Goal: Task Accomplishment & Management: Complete application form

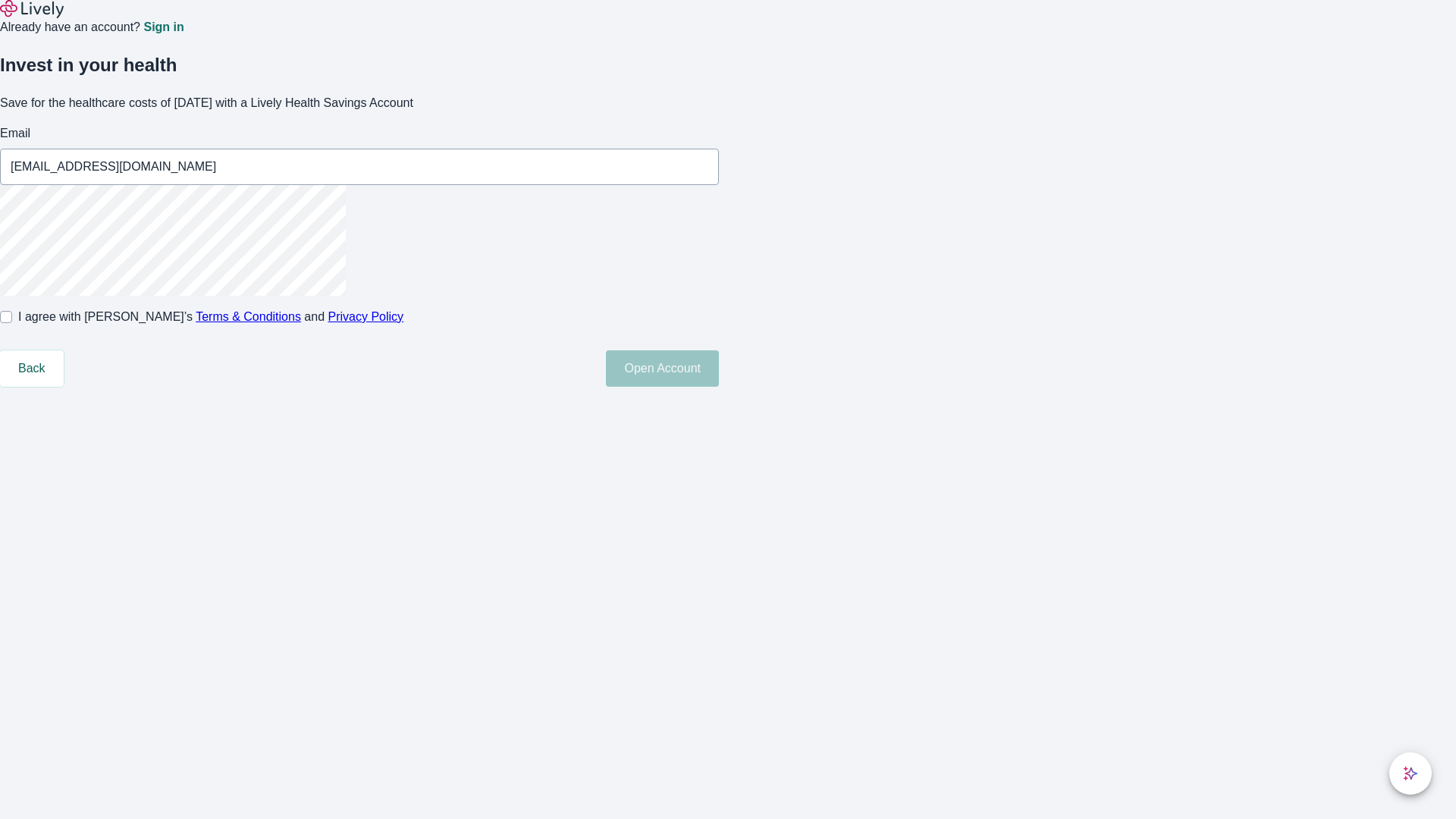
click at [12, 323] on input "I agree with Lively’s Terms & Conditions and Privacy Policy" at bounding box center [6, 317] width 12 height 12
checkbox input "true"
click at [720, 386] on button "Open Account" at bounding box center [662, 369] width 113 height 37
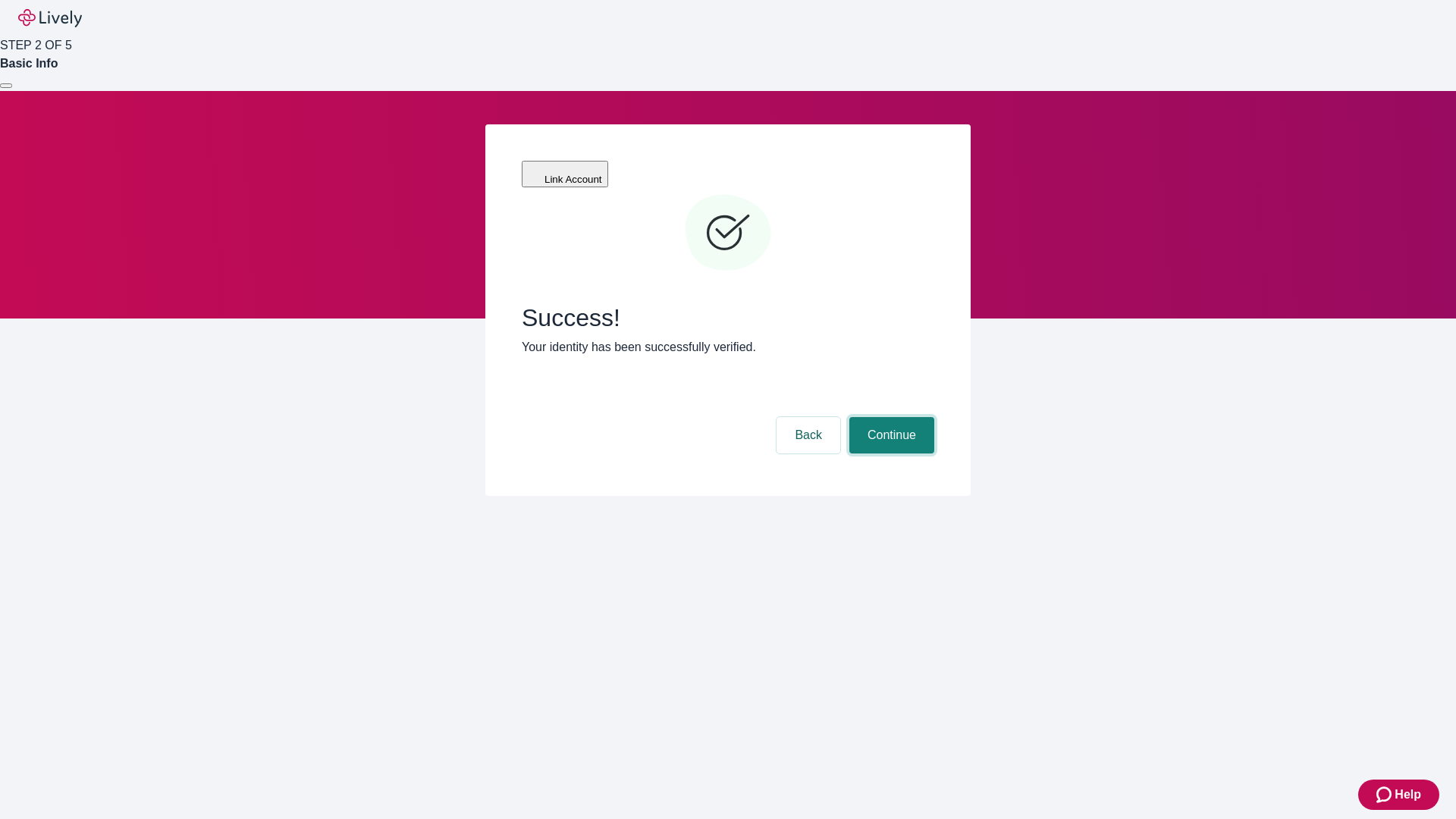
click at [890, 417] on button "Continue" at bounding box center [893, 435] width 85 height 37
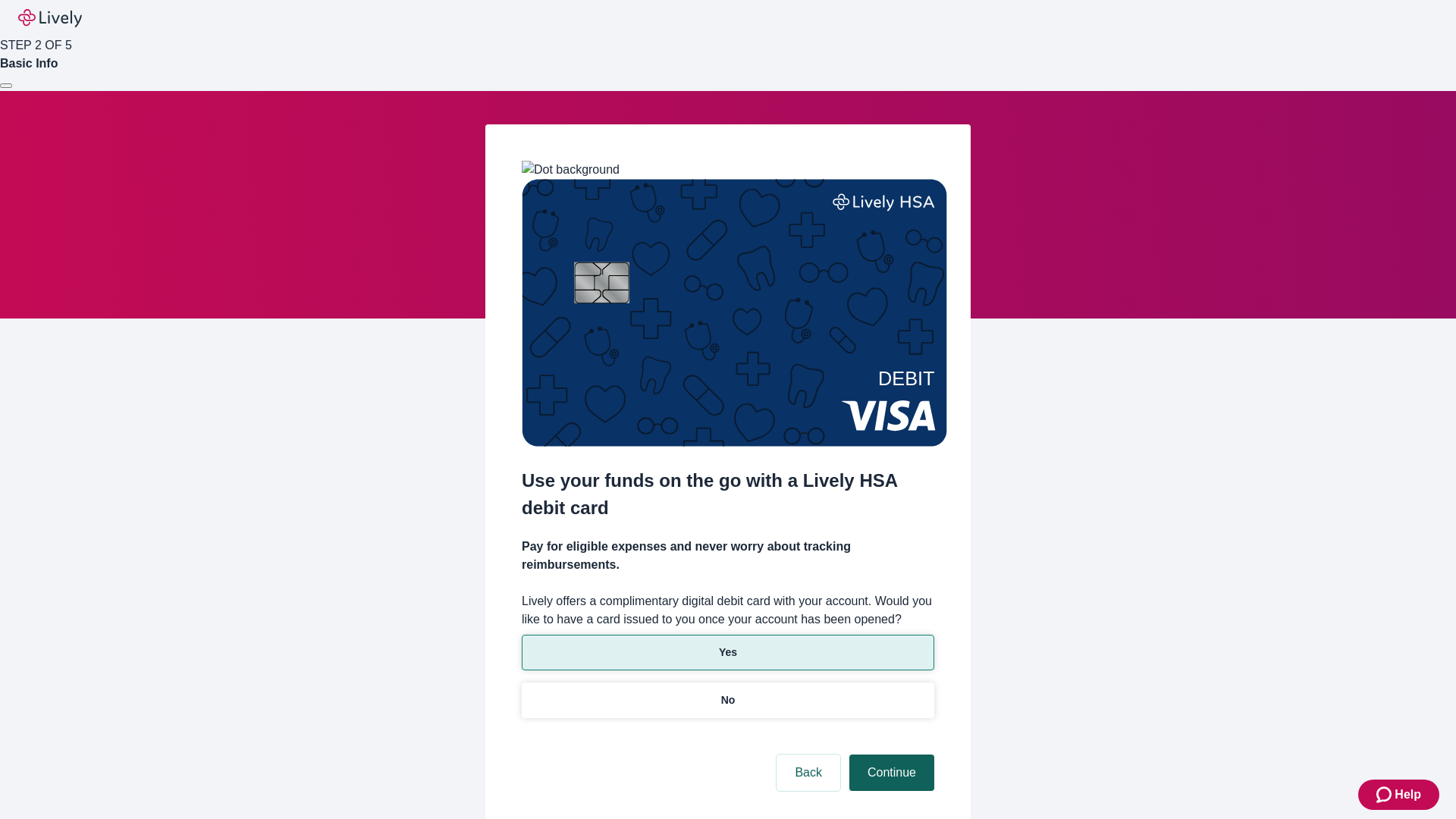
click at [728, 644] on p "Yes" at bounding box center [728, 652] width 18 height 16
click at [890, 755] on button "Continue" at bounding box center [893, 773] width 85 height 37
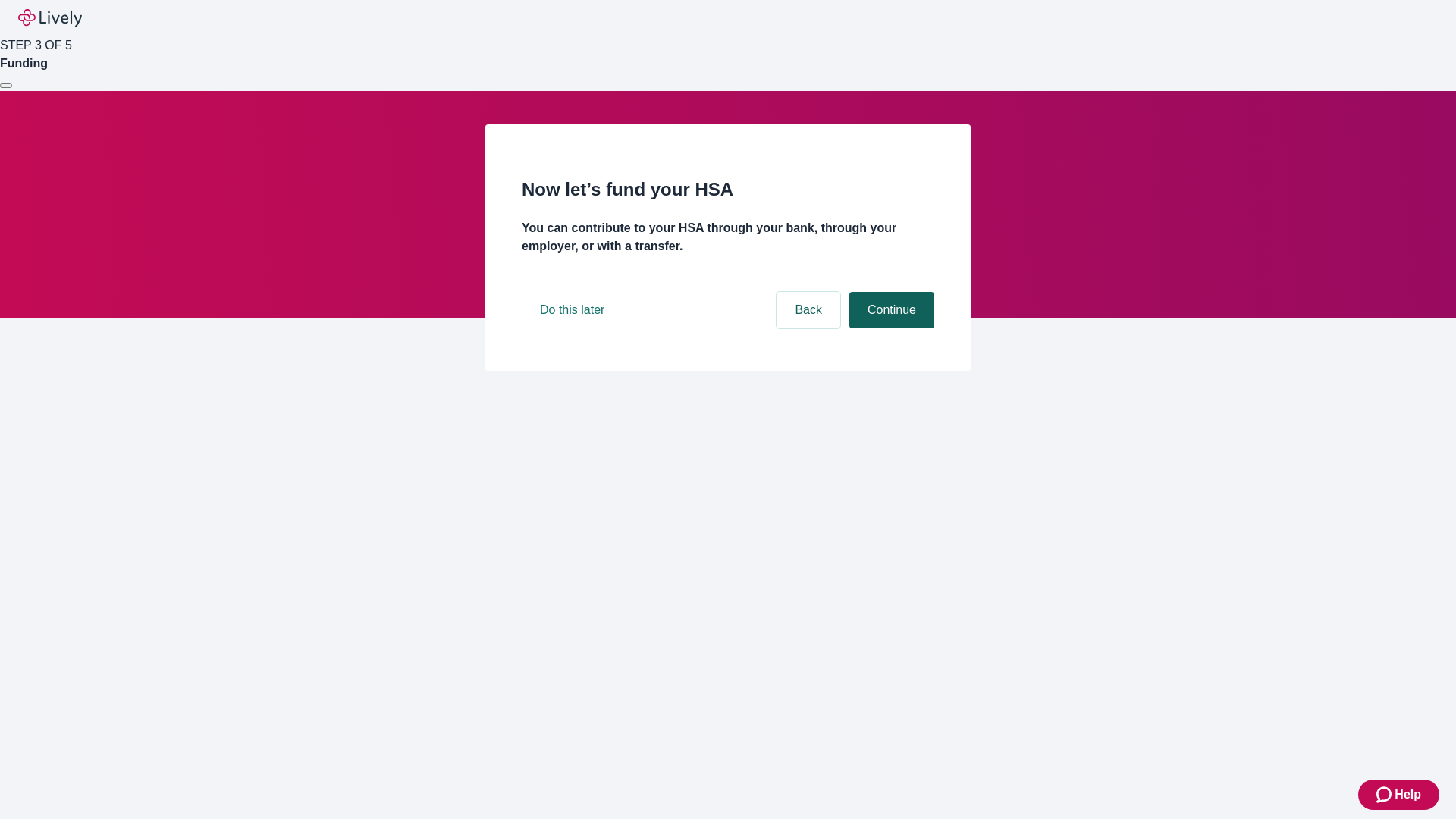
click at [890, 328] on button "Continue" at bounding box center [893, 309] width 85 height 37
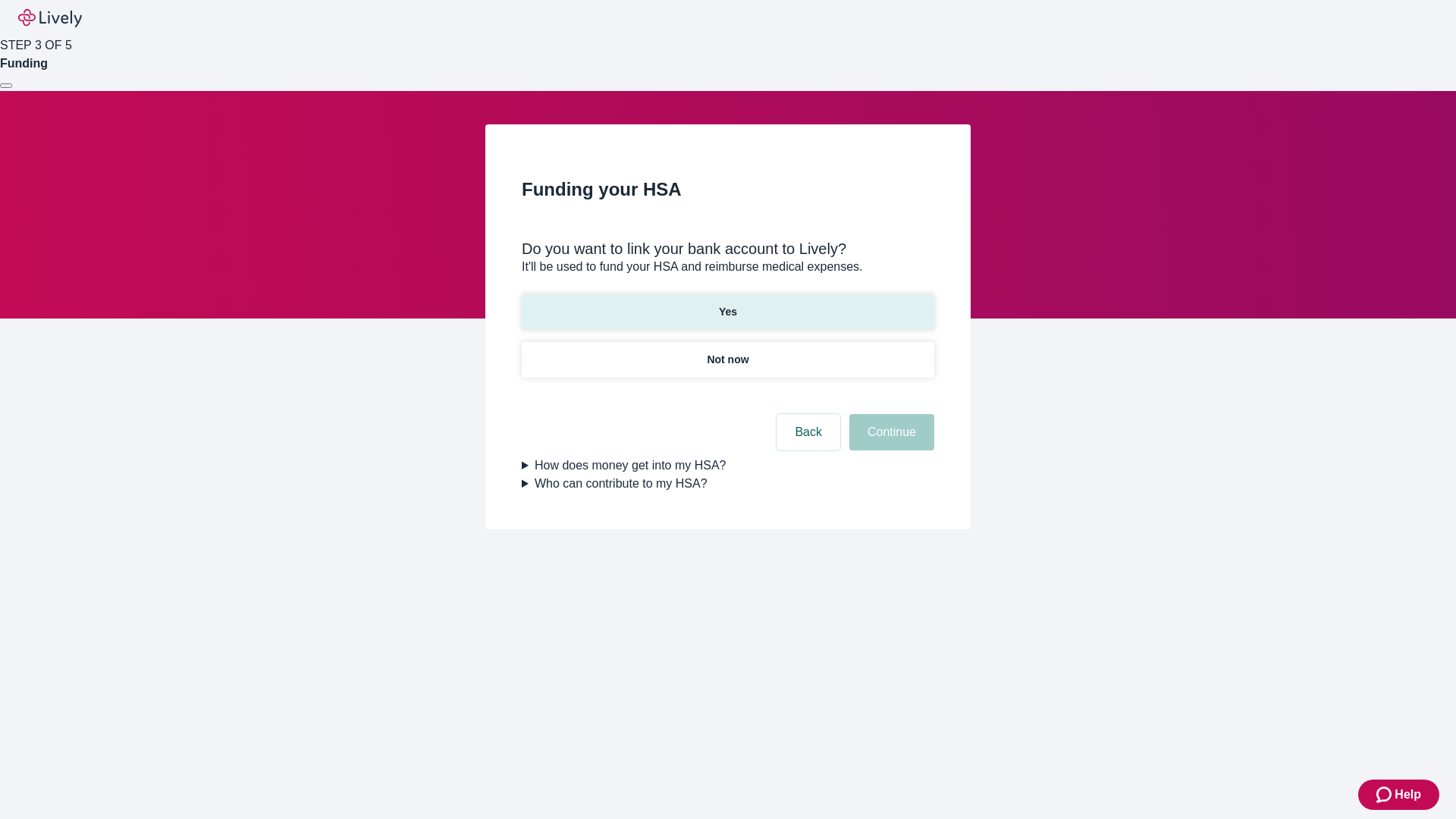
click at [728, 304] on p "Yes" at bounding box center [728, 312] width 18 height 16
click at [890, 414] on button "Continue" at bounding box center [893, 432] width 85 height 37
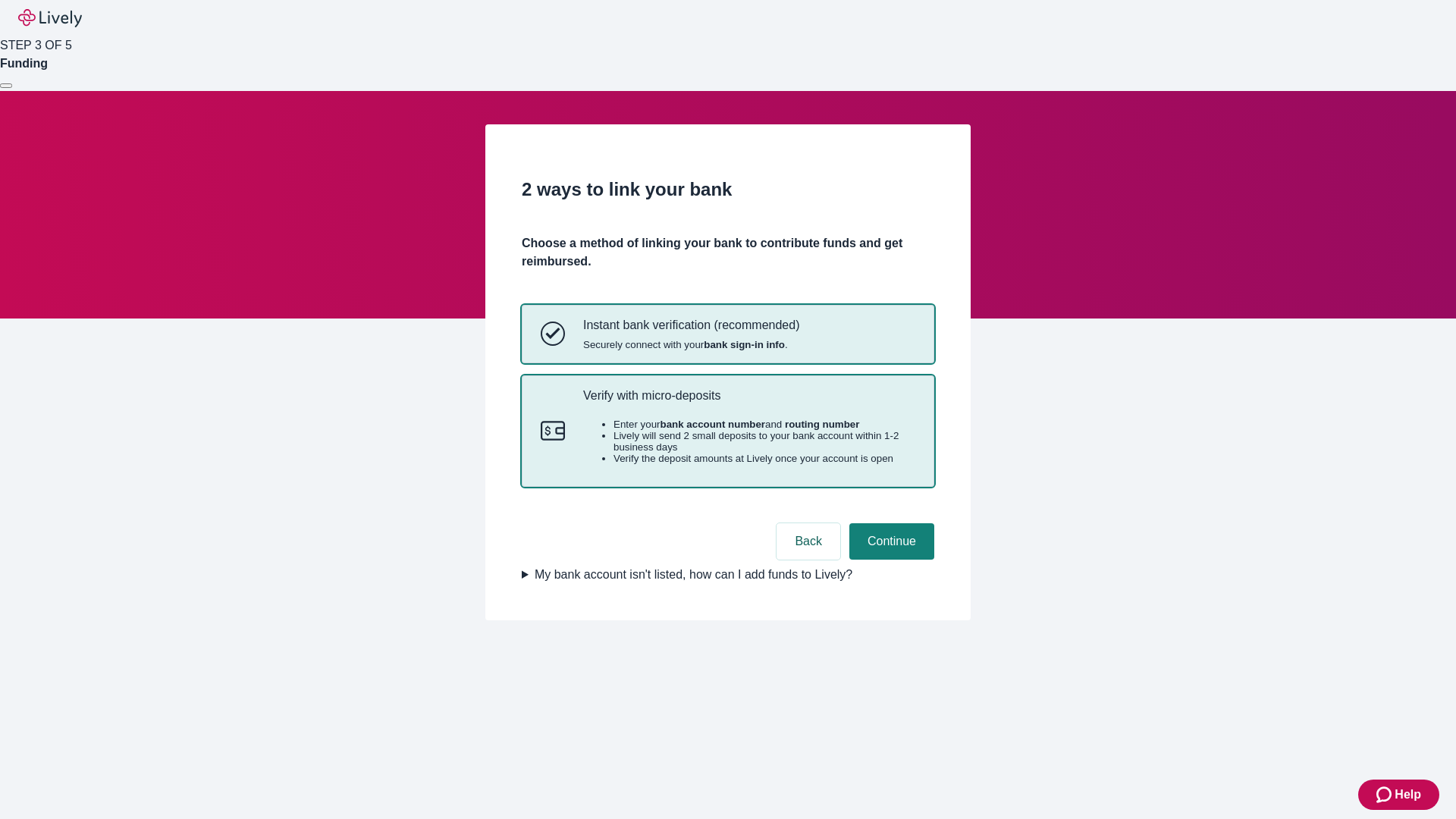
click at [748, 403] on p "Verify with micro-deposits" at bounding box center [749, 395] width 332 height 15
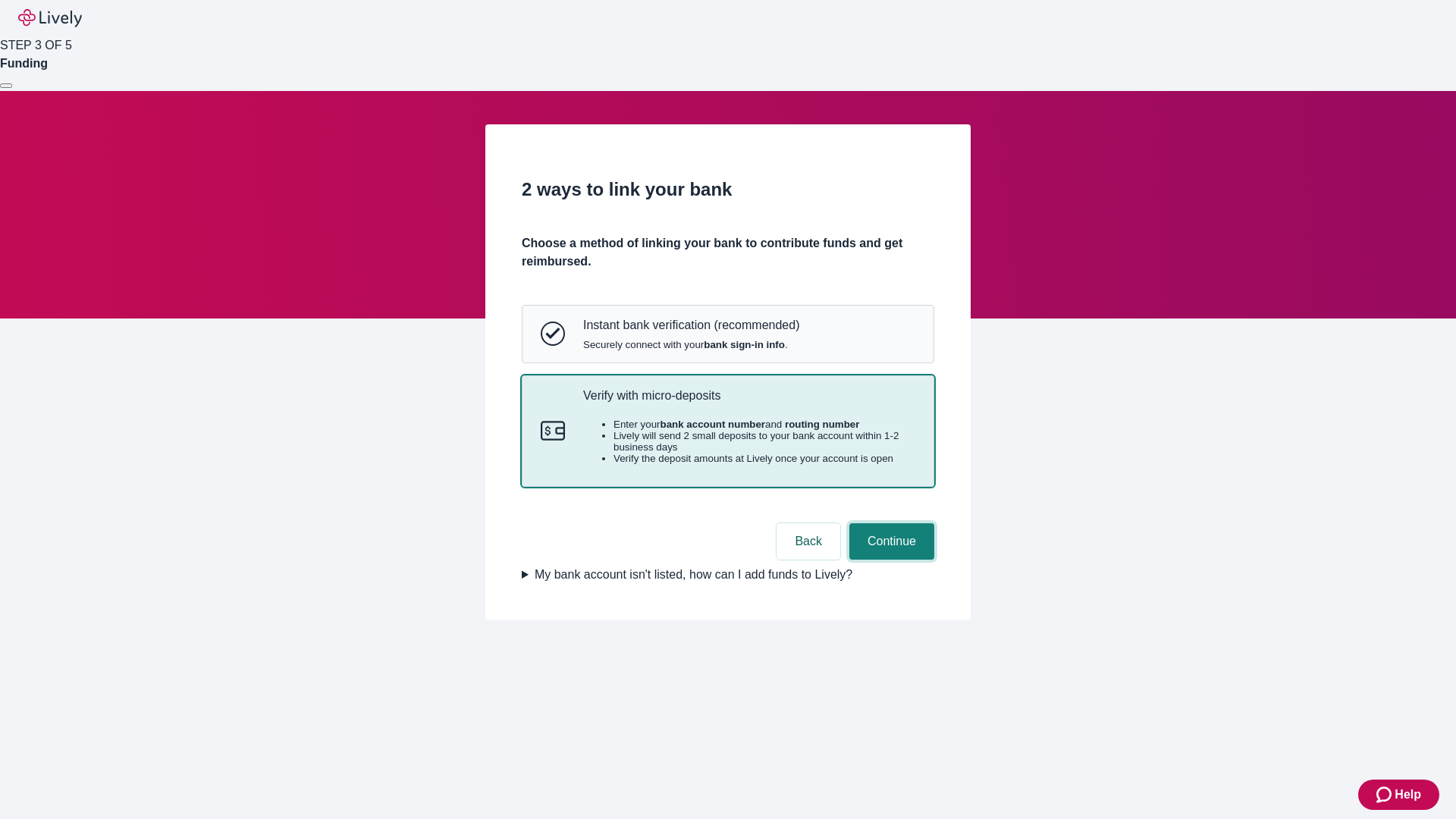
click at [890, 559] on button "Continue" at bounding box center [893, 541] width 85 height 37
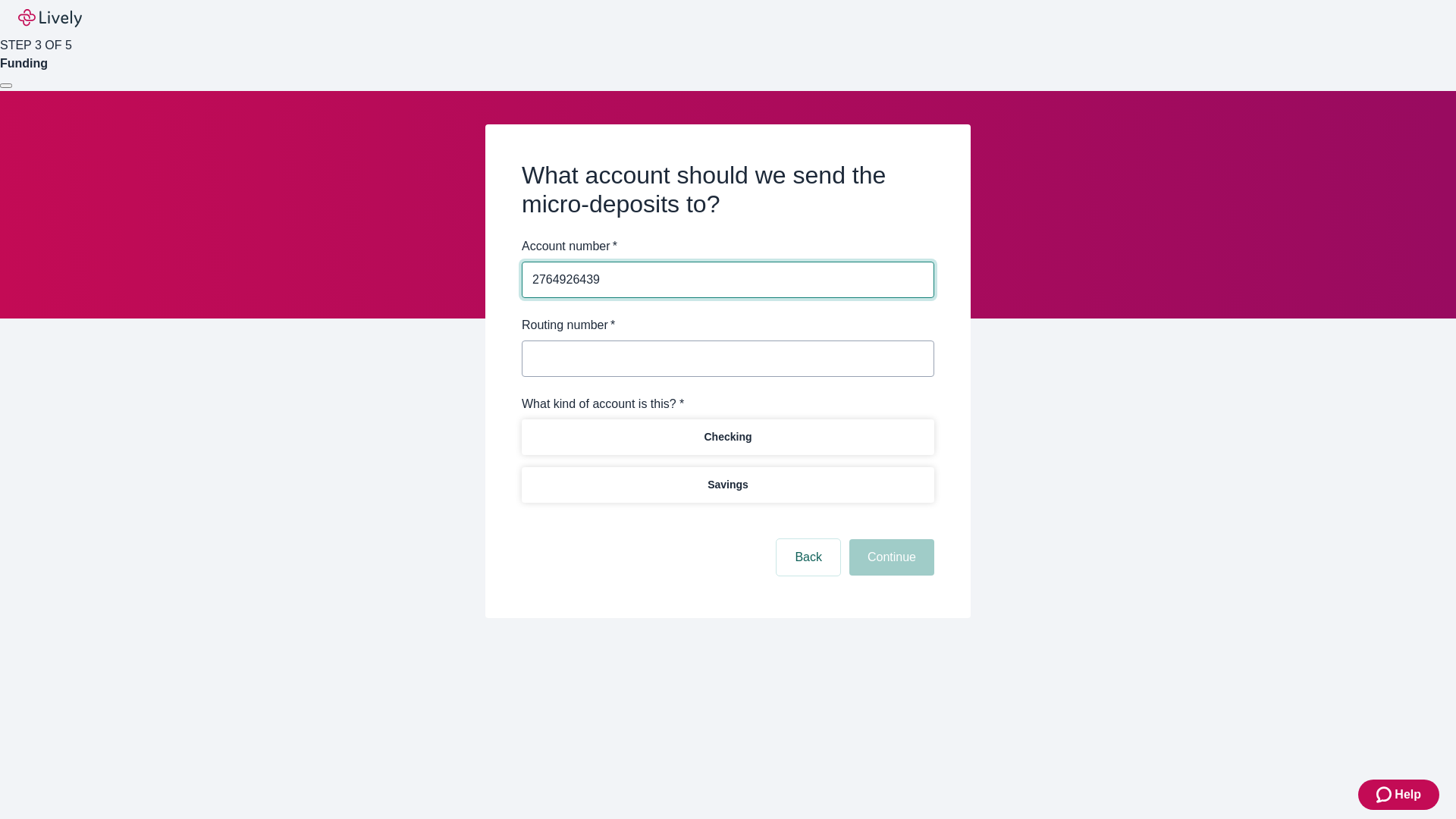
type input "2764926439"
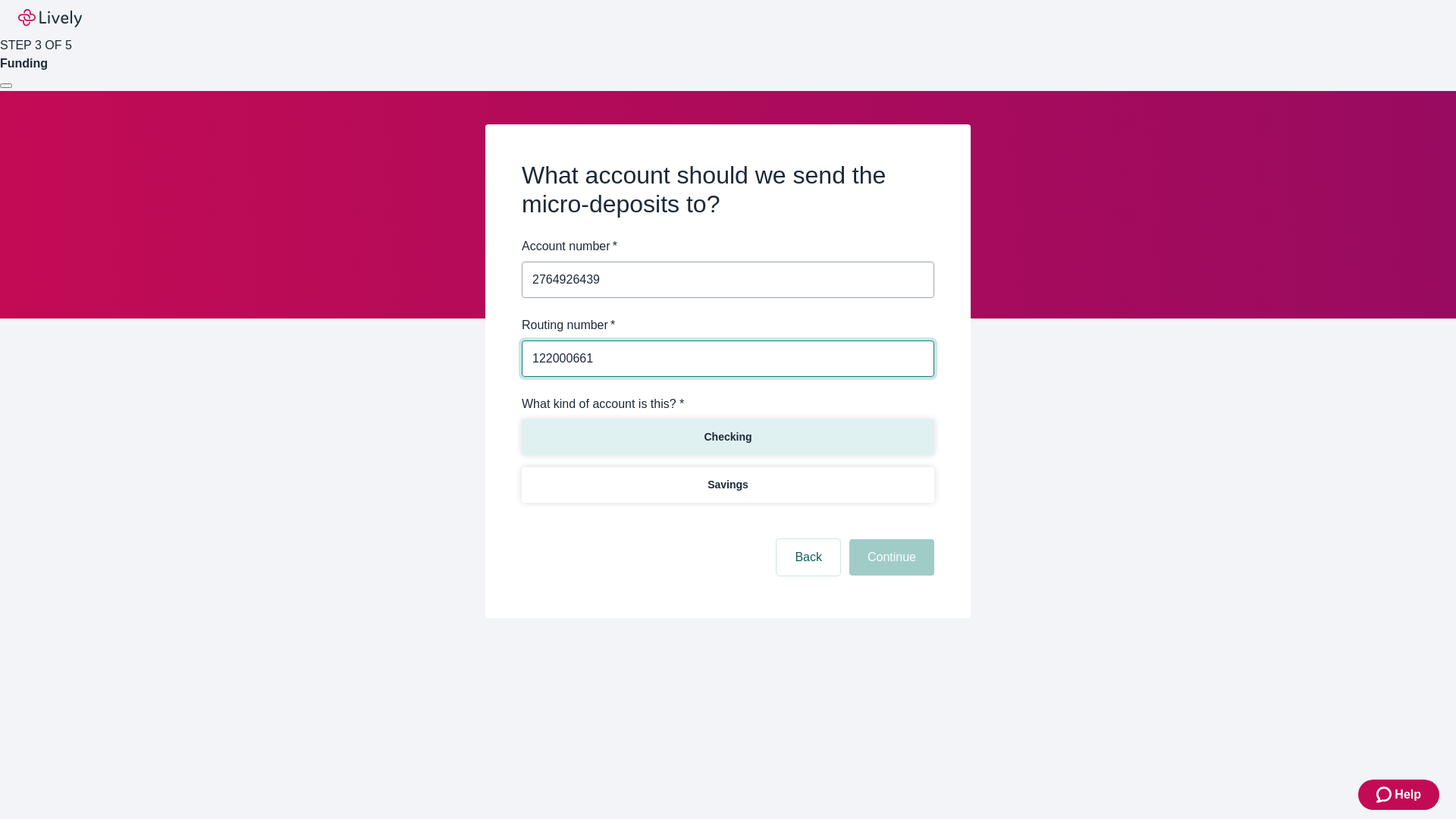
type input "122000661"
click at [728, 436] on p "Checking" at bounding box center [728, 437] width 47 height 16
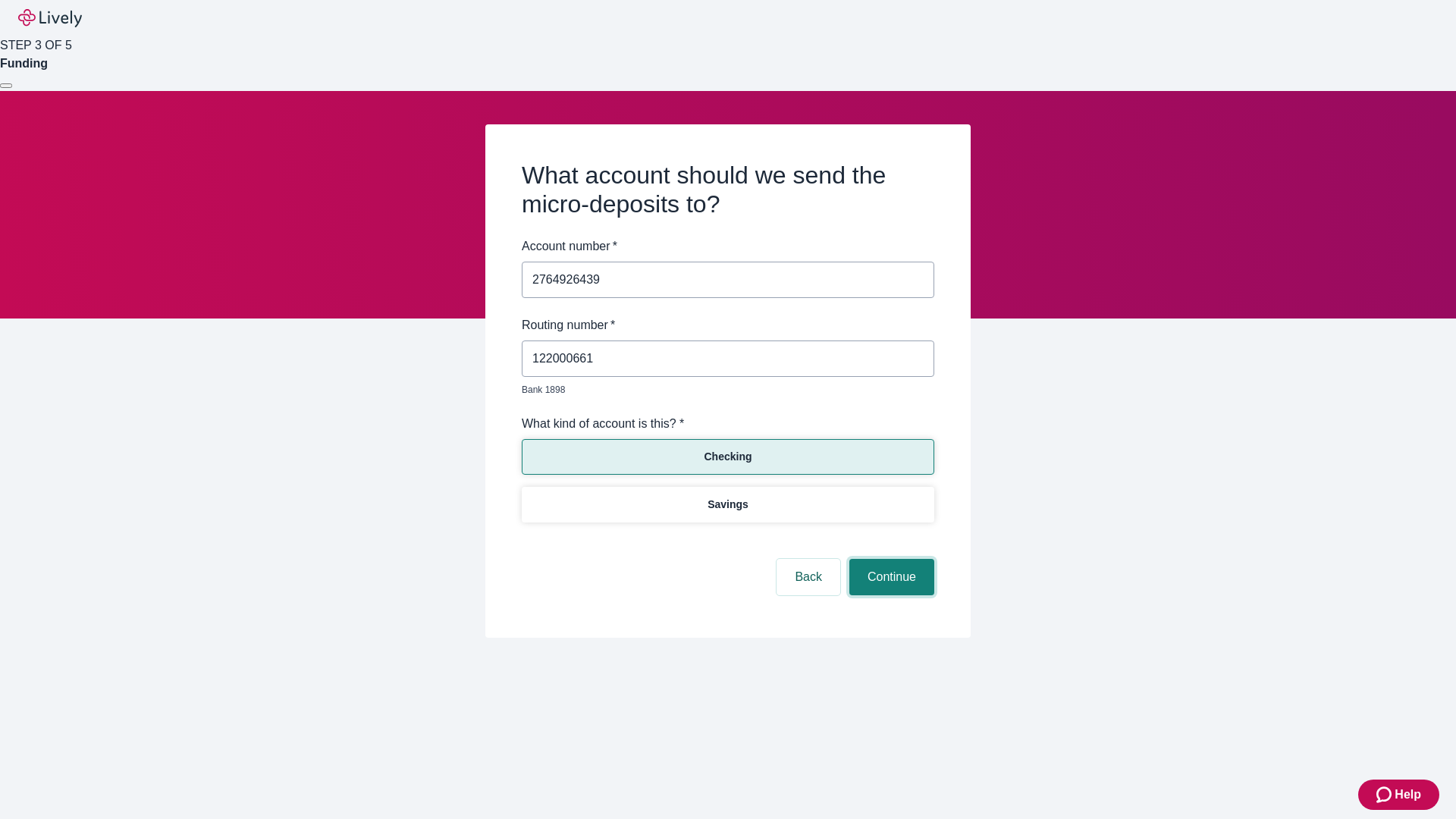
click at [890, 559] on button "Continue" at bounding box center [893, 577] width 85 height 37
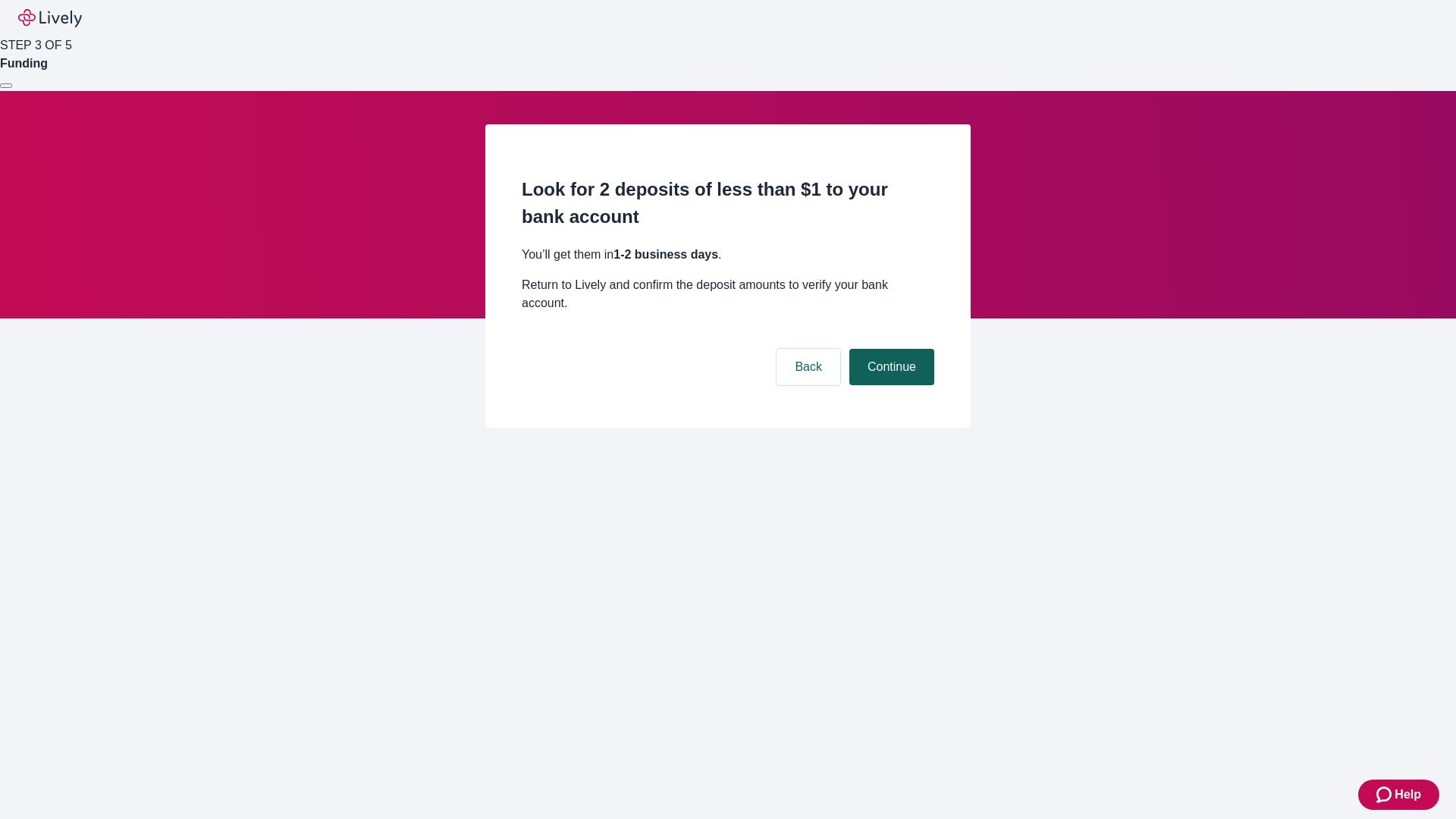
click at [890, 349] on button "Continue" at bounding box center [893, 367] width 85 height 37
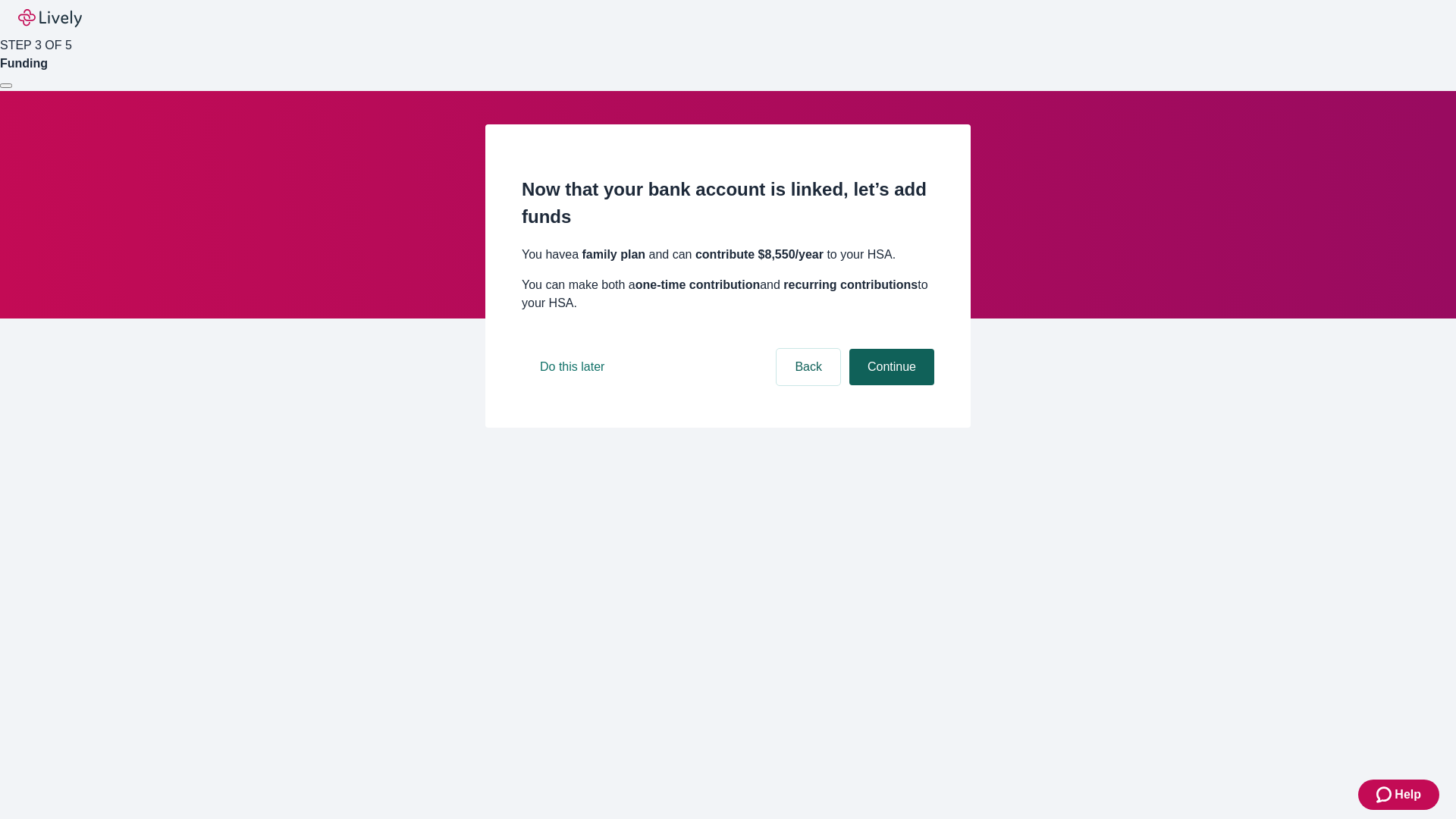
click at [890, 385] on button "Continue" at bounding box center [893, 367] width 85 height 37
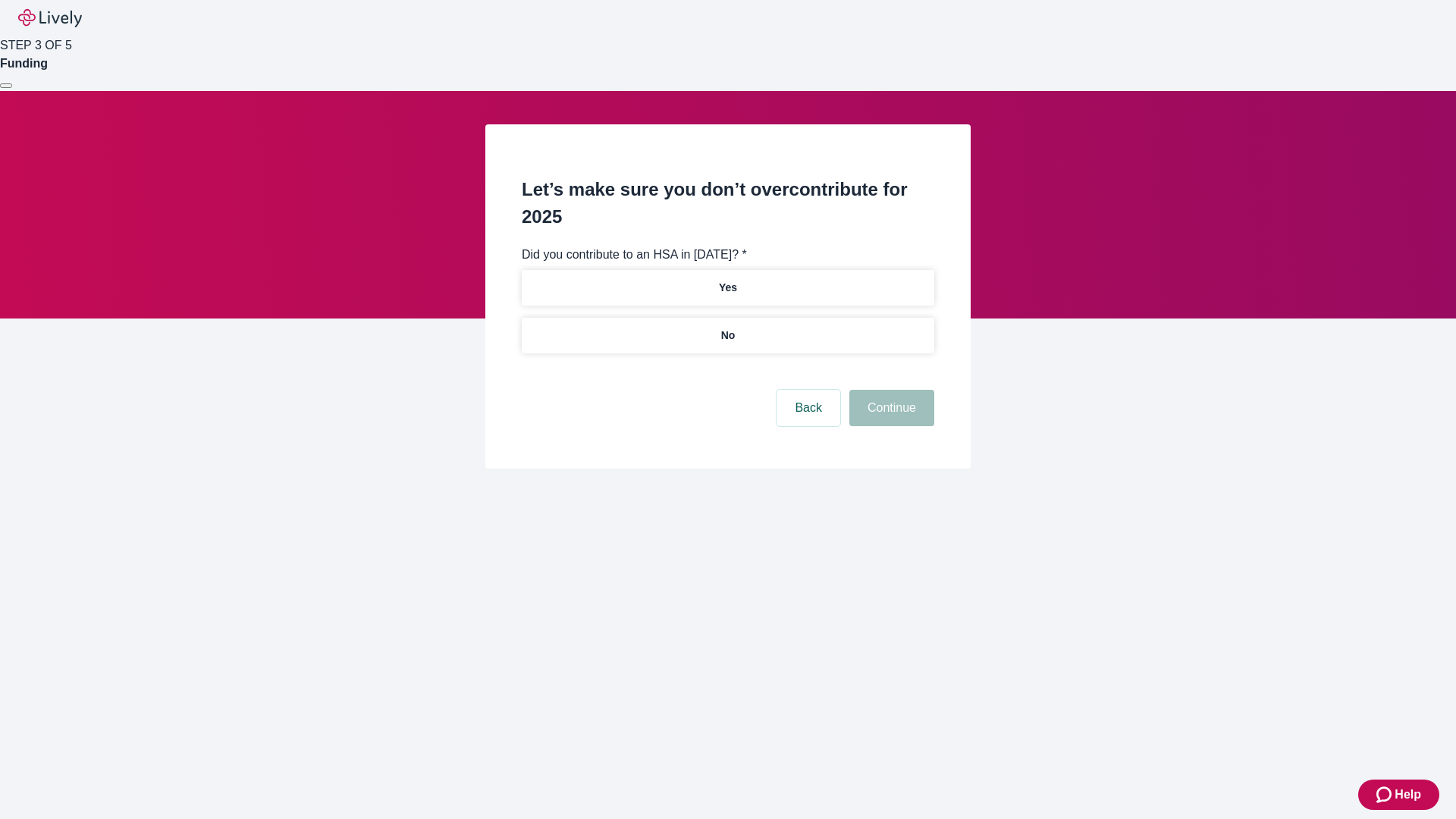
click at [728, 328] on p "No" at bounding box center [728, 336] width 15 height 16
click at [890, 389] on button "Continue" at bounding box center [893, 407] width 85 height 37
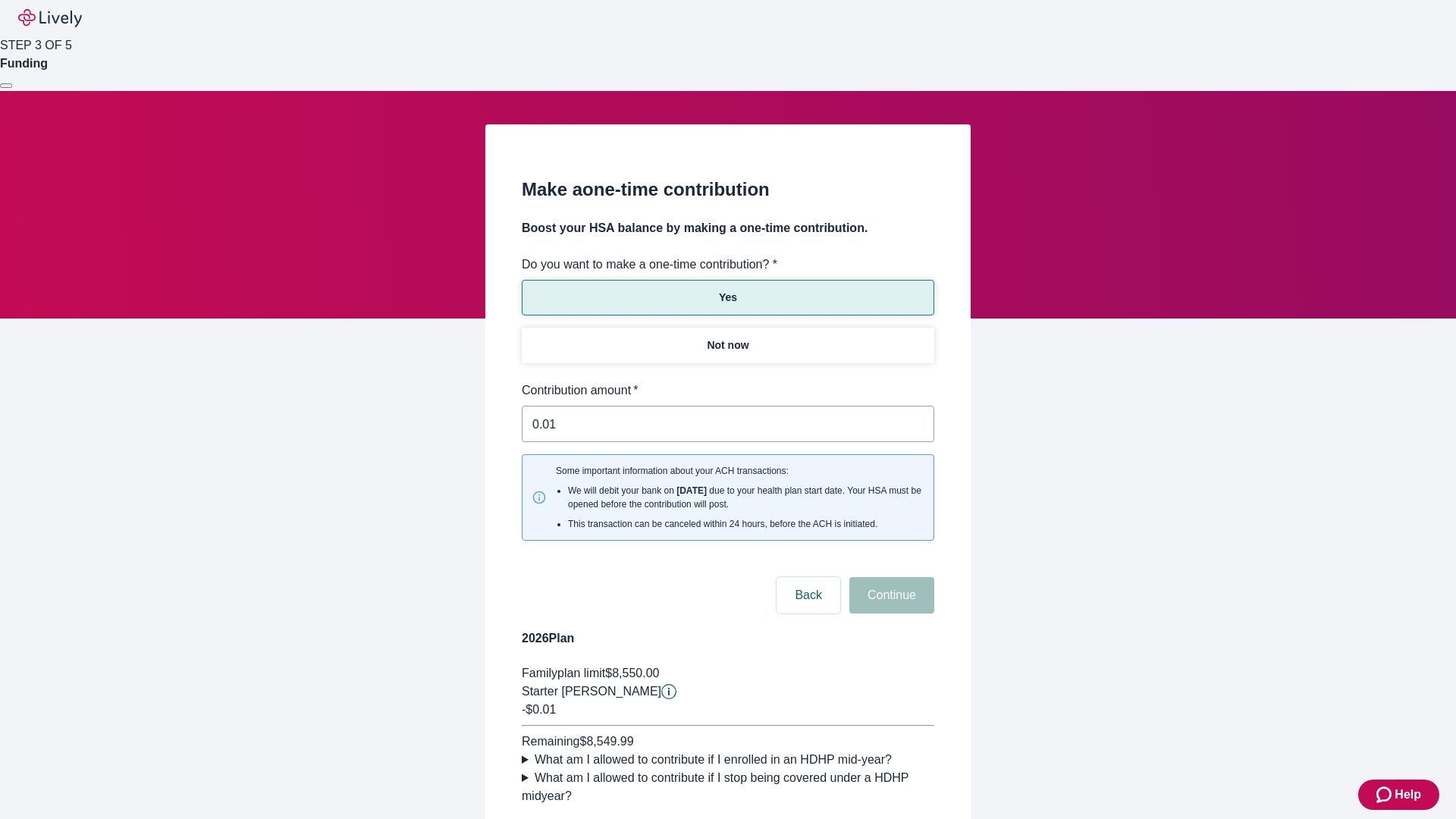
type input "0.01"
click at [890, 577] on button "Continue" at bounding box center [893, 595] width 85 height 37
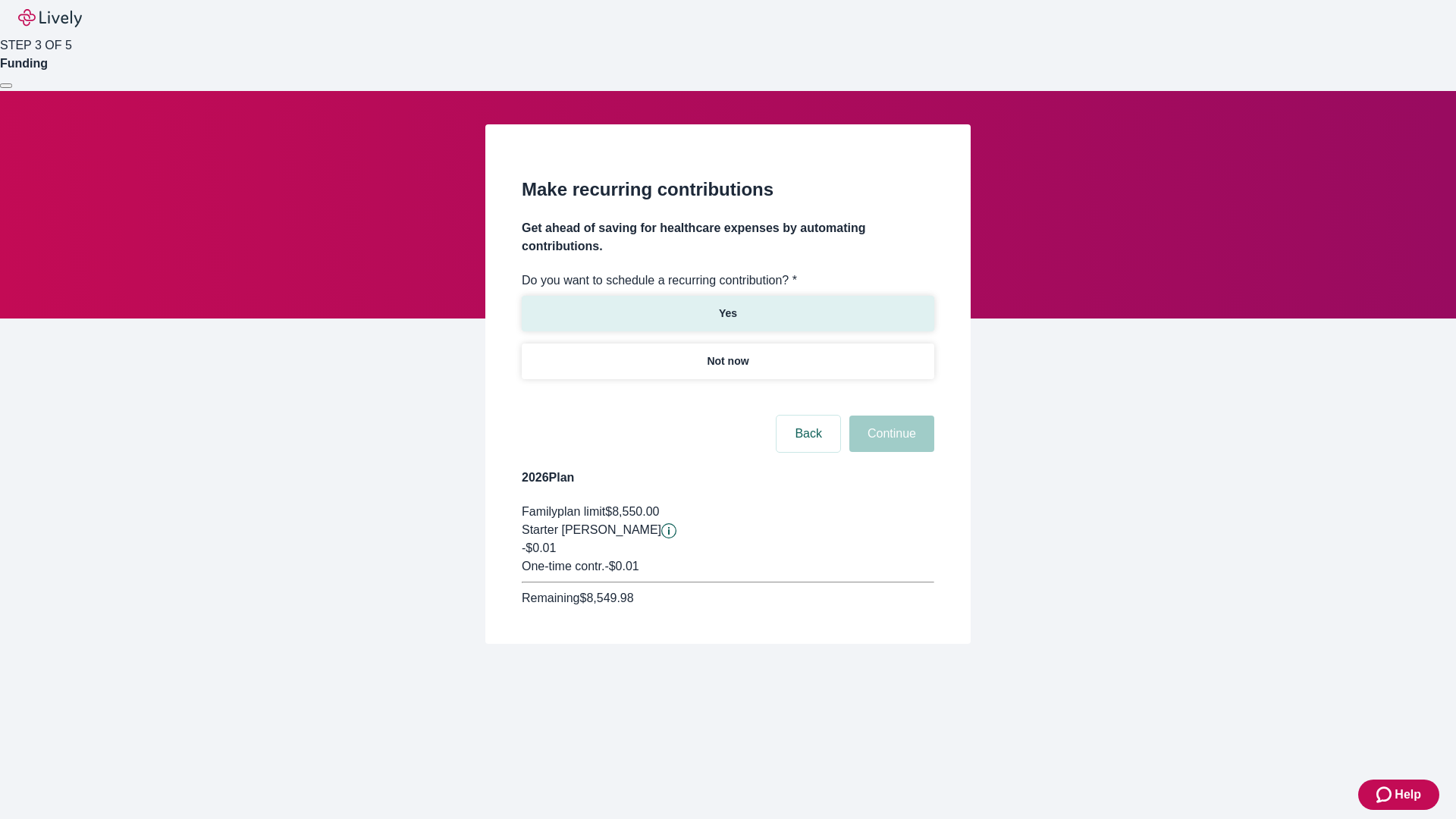
click at [728, 305] on p "Yes" at bounding box center [728, 313] width 18 height 16
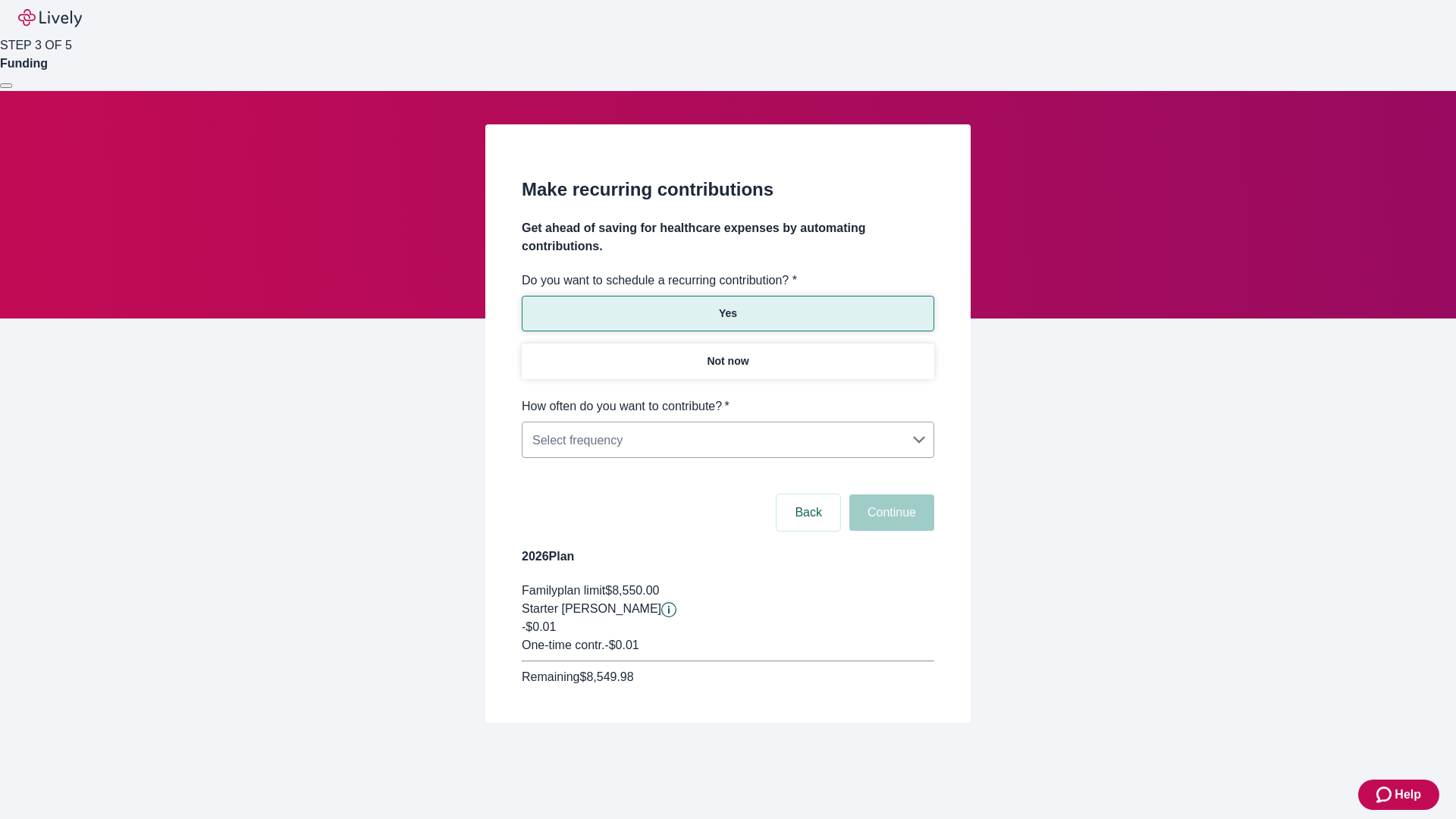
click at [728, 397] on body "Help STEP 3 OF 5 Funding Make recurring contributions Get ahead of saving for h…" at bounding box center [728, 397] width 1456 height 795
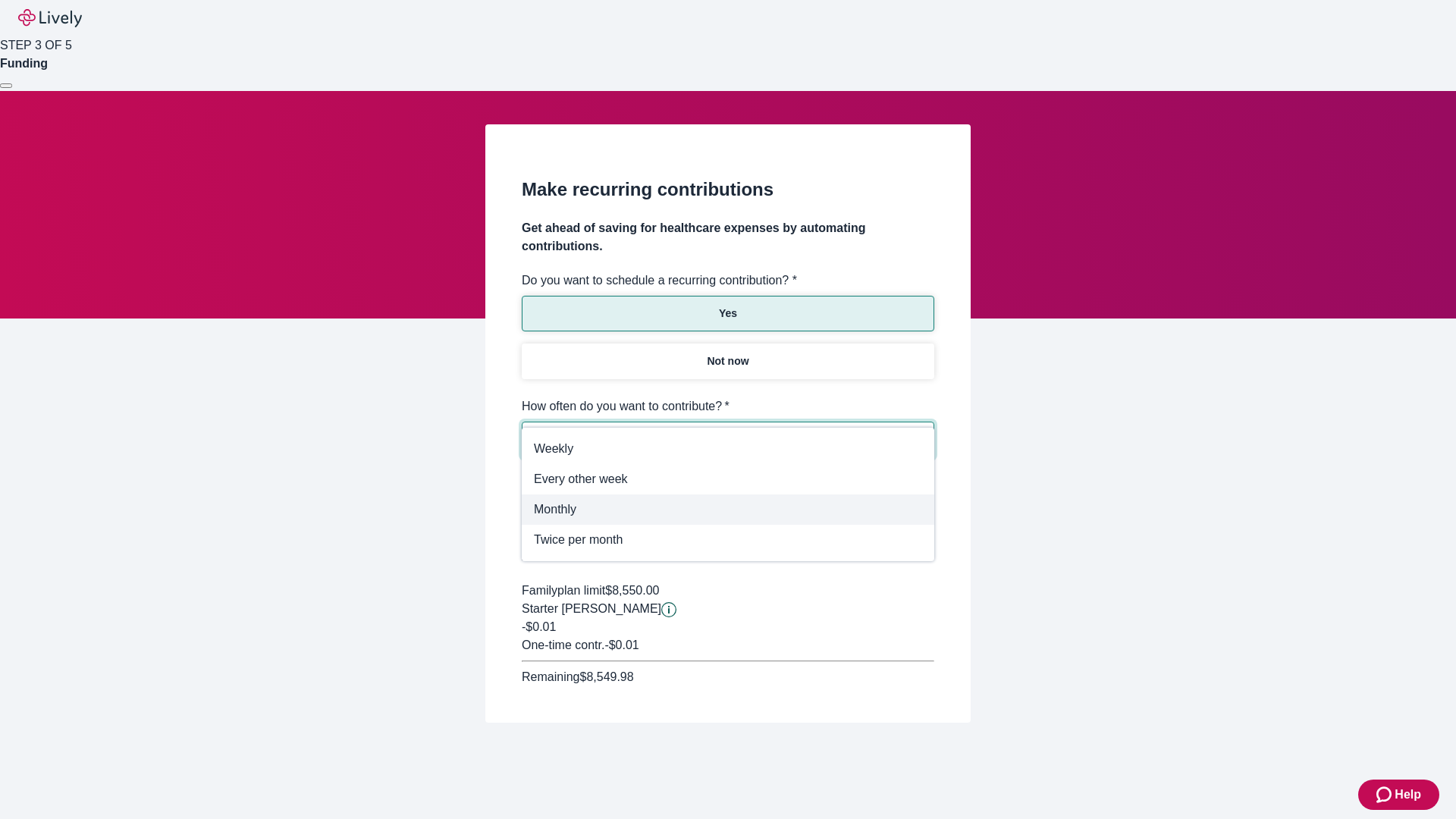
click at [728, 510] on span "Monthly" at bounding box center [728, 510] width 388 height 18
type input "Monthly"
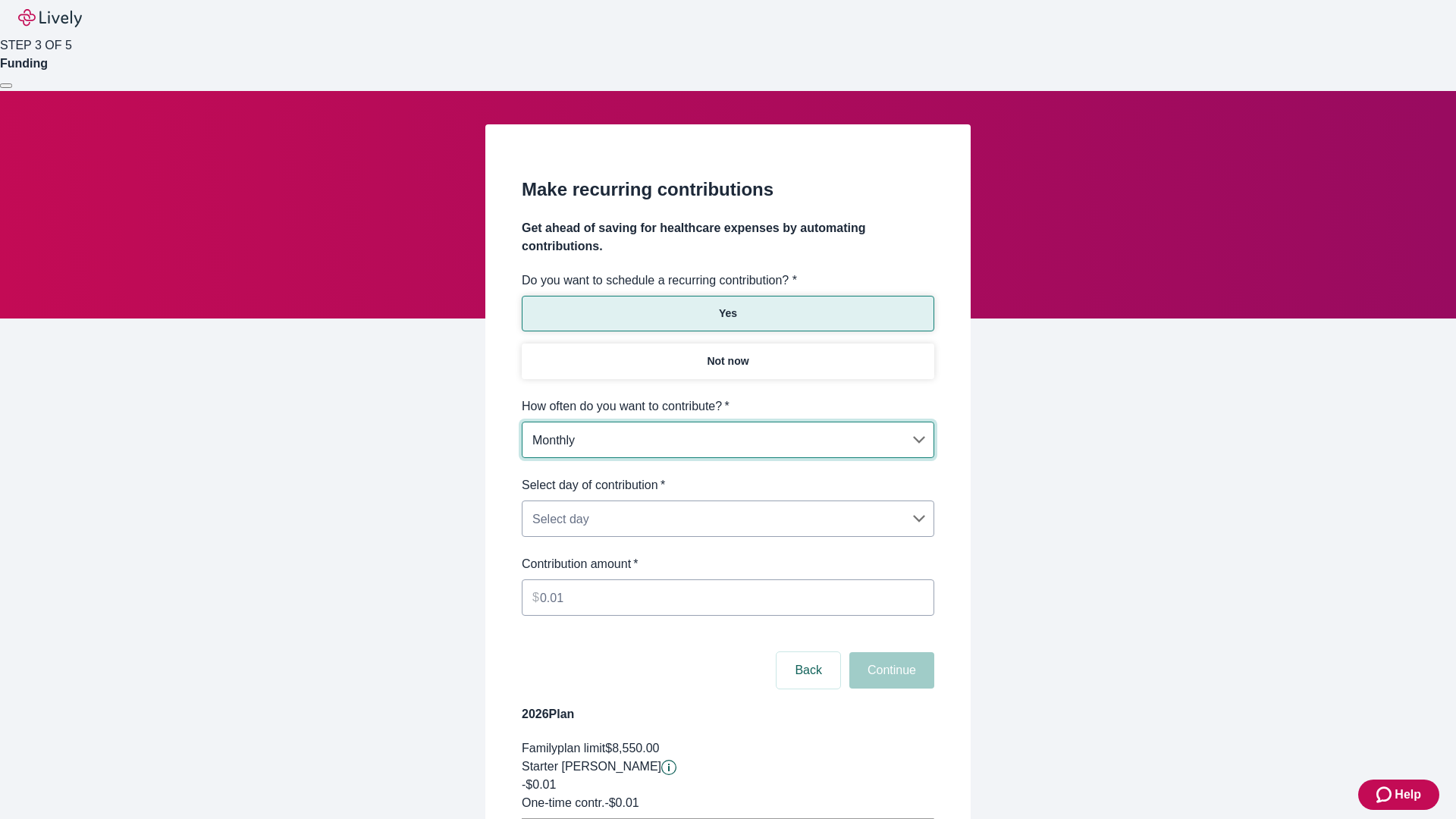
click at [728, 476] on body "Help STEP 3 OF 5 Funding Make recurring contributions Get ahead of saving for h…" at bounding box center [728, 476] width 1456 height 953
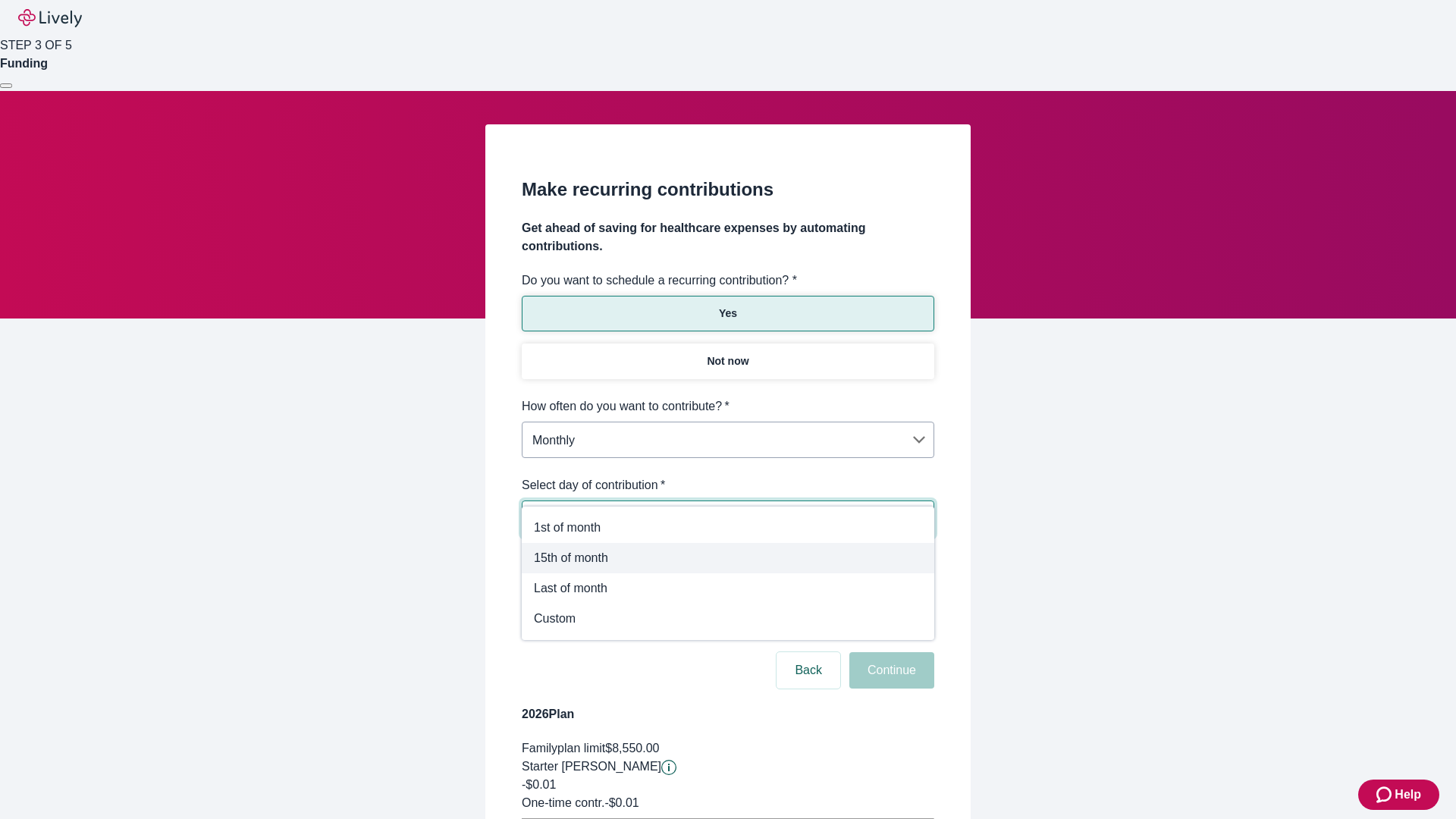
click at [728, 558] on span "15th of month" at bounding box center [728, 558] width 388 height 18
type input "Monthly15th"
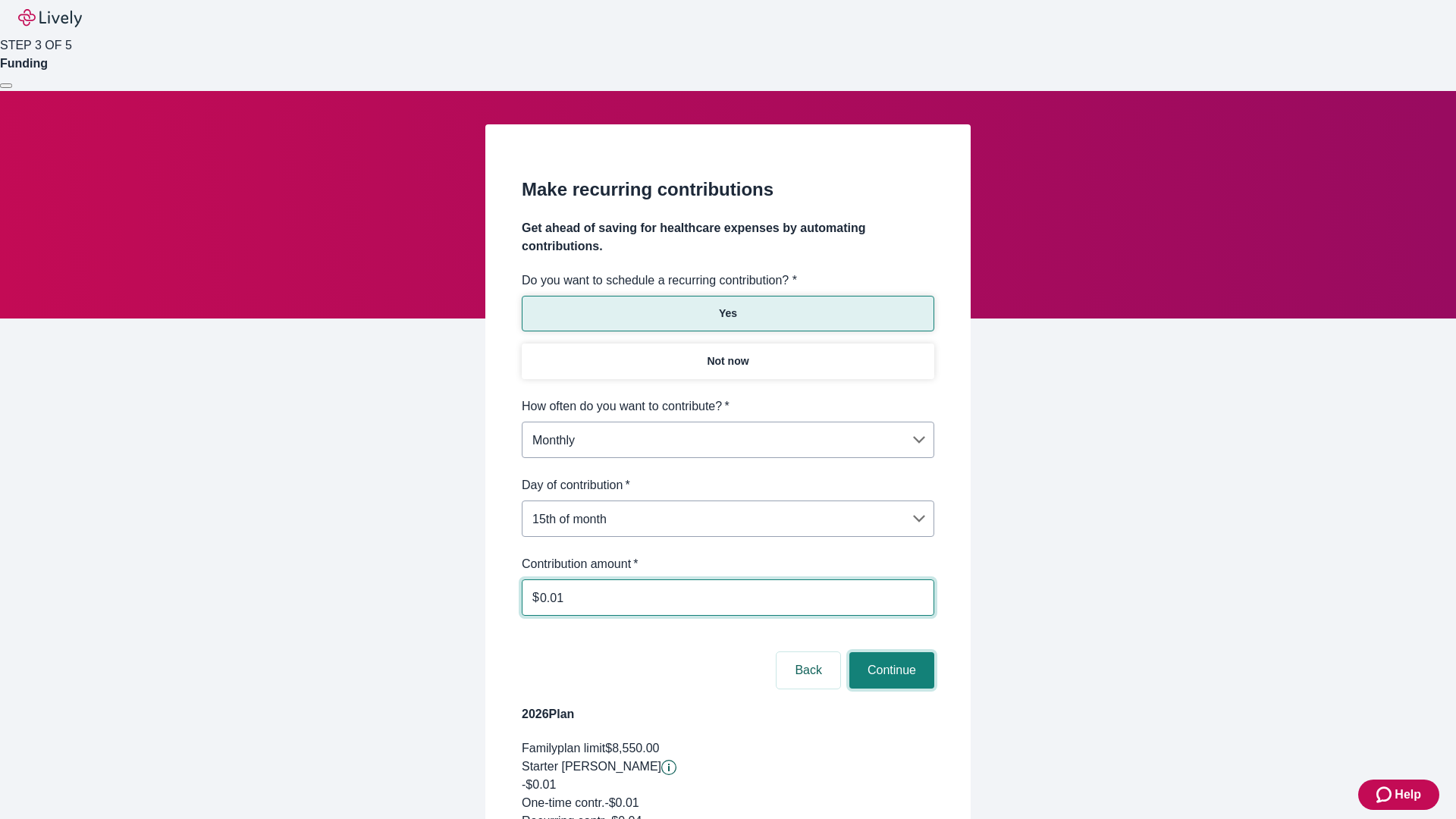
click at [890, 652] on button "Continue" at bounding box center [893, 670] width 85 height 37
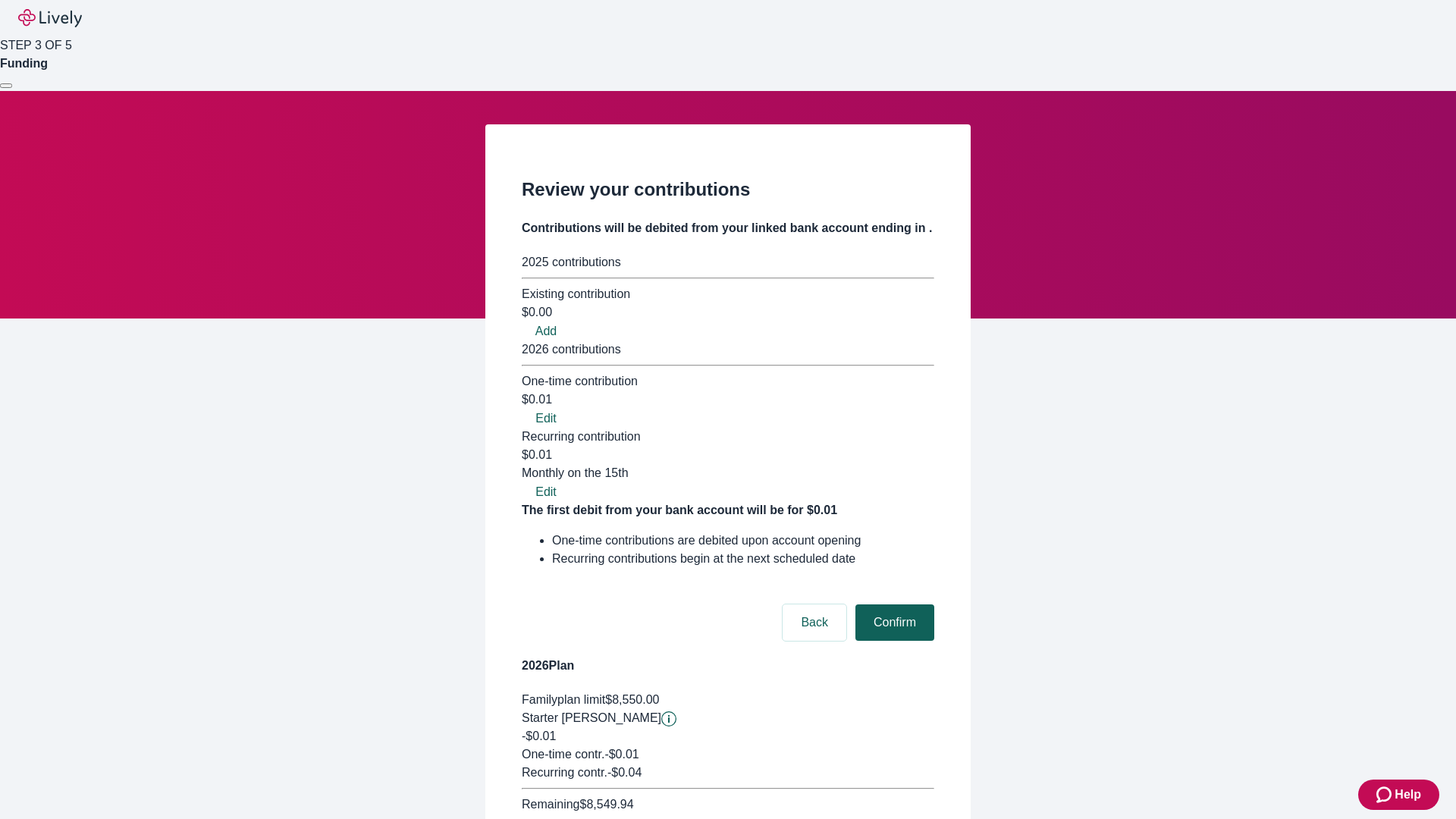
click at [893, 605] on button "Confirm" at bounding box center [896, 622] width 79 height 37
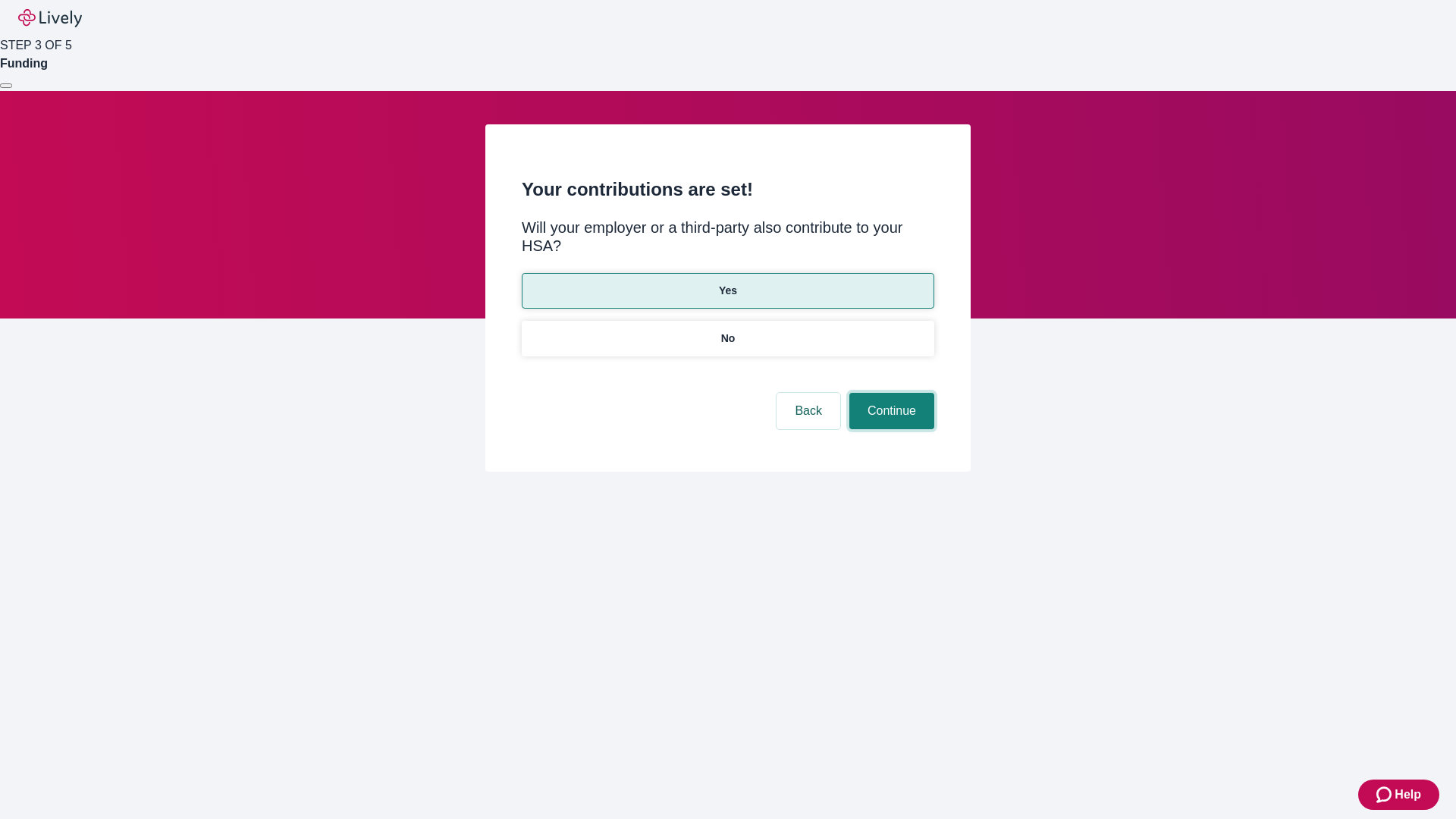
click at [890, 393] on button "Continue" at bounding box center [893, 411] width 85 height 37
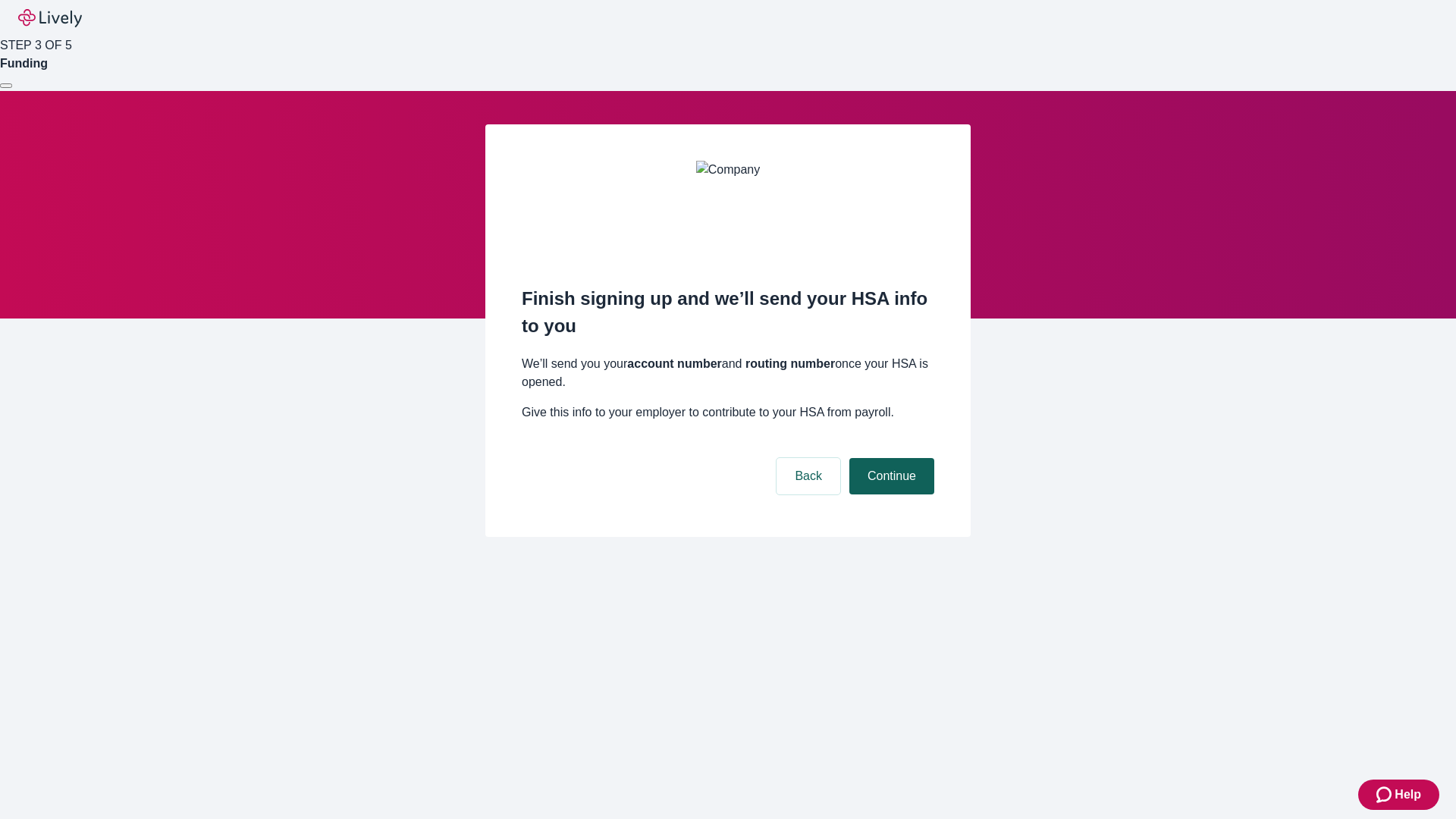
click at [890, 458] on button "Continue" at bounding box center [893, 476] width 85 height 37
